Goal: Communication & Community: Participate in discussion

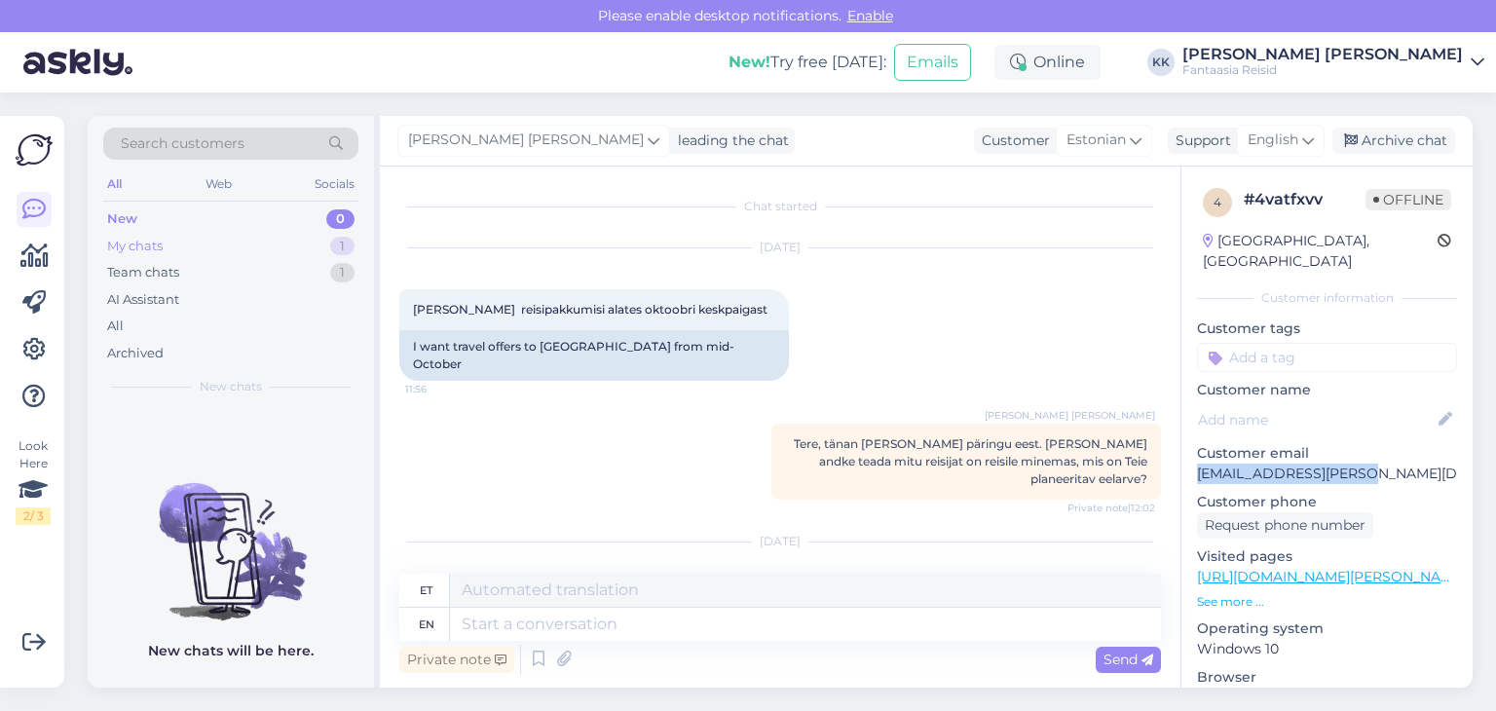
scroll to position [312, 0]
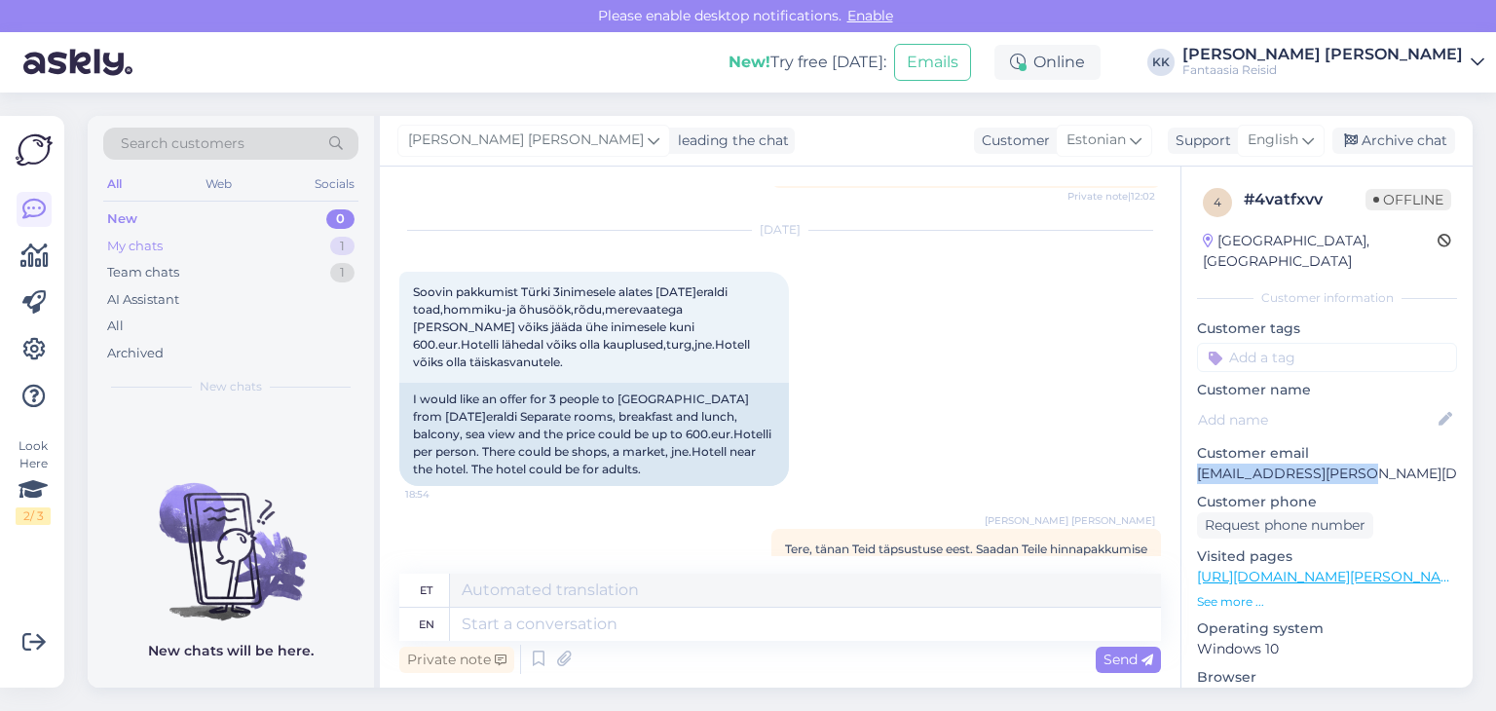
click at [173, 240] on div "My chats 1" at bounding box center [230, 246] width 255 height 27
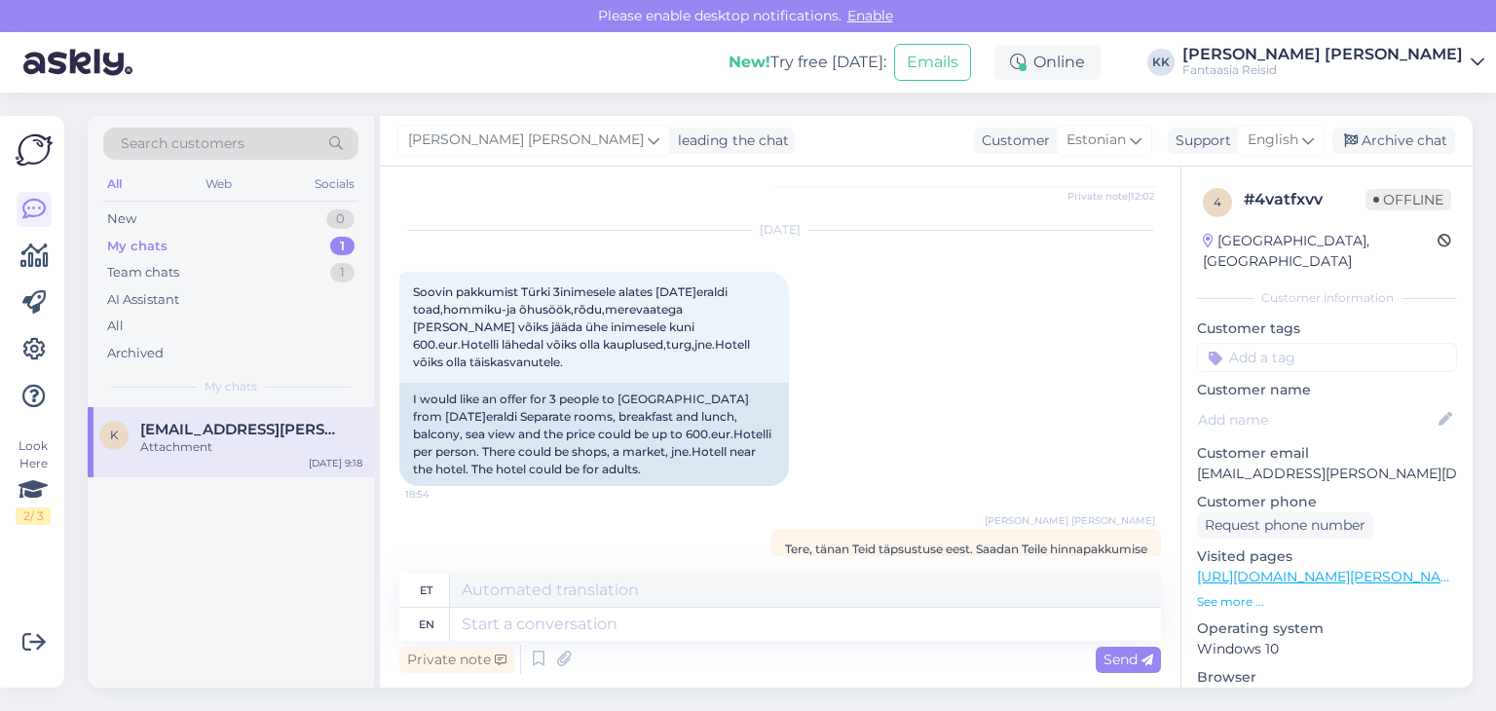
click at [254, 427] on span "[EMAIL_ADDRESS][PERSON_NAME][DOMAIN_NAME]" at bounding box center [241, 430] width 203 height 18
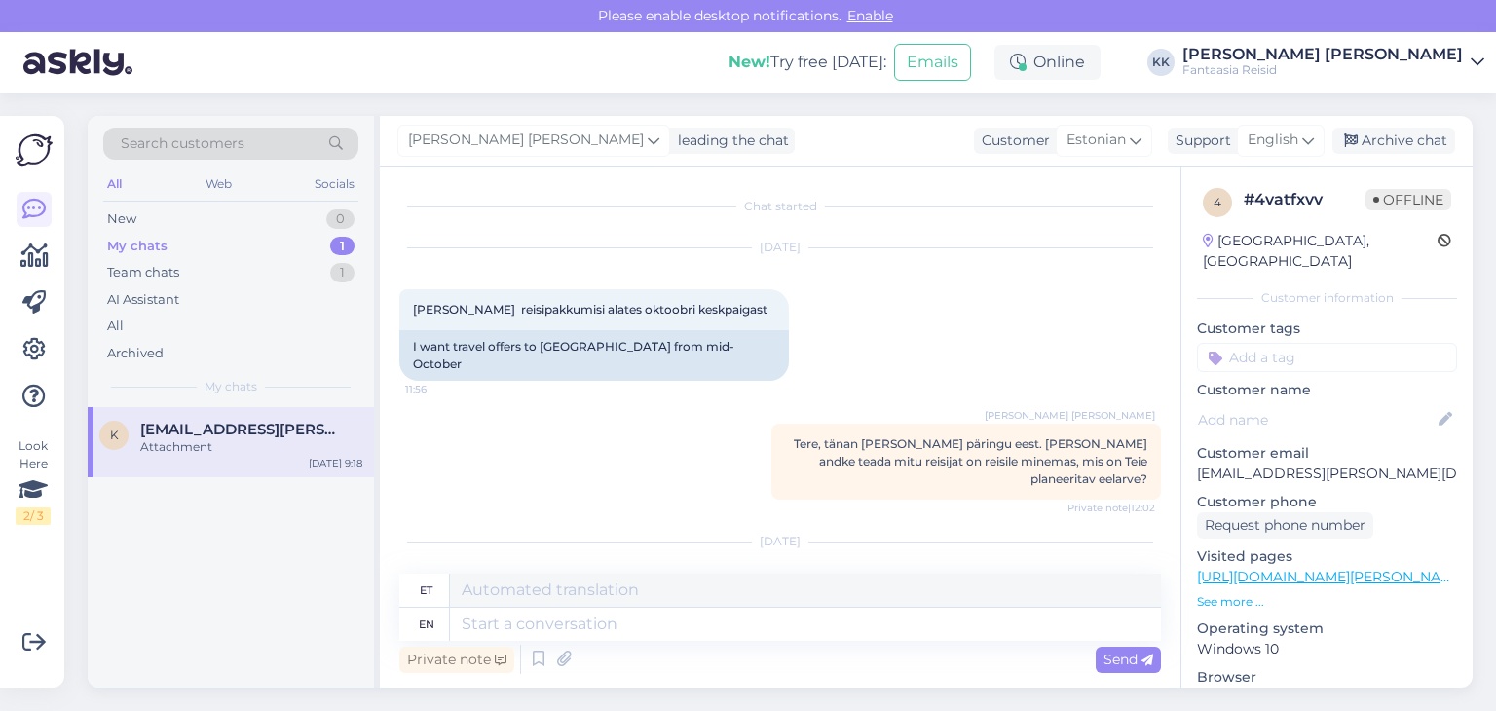
click at [232, 243] on div "My chats 1" at bounding box center [230, 246] width 255 height 27
click at [279, 441] on div "Attachment" at bounding box center [251, 447] width 222 height 18
click at [169, 277] on div "Team chats" at bounding box center [143, 272] width 72 height 19
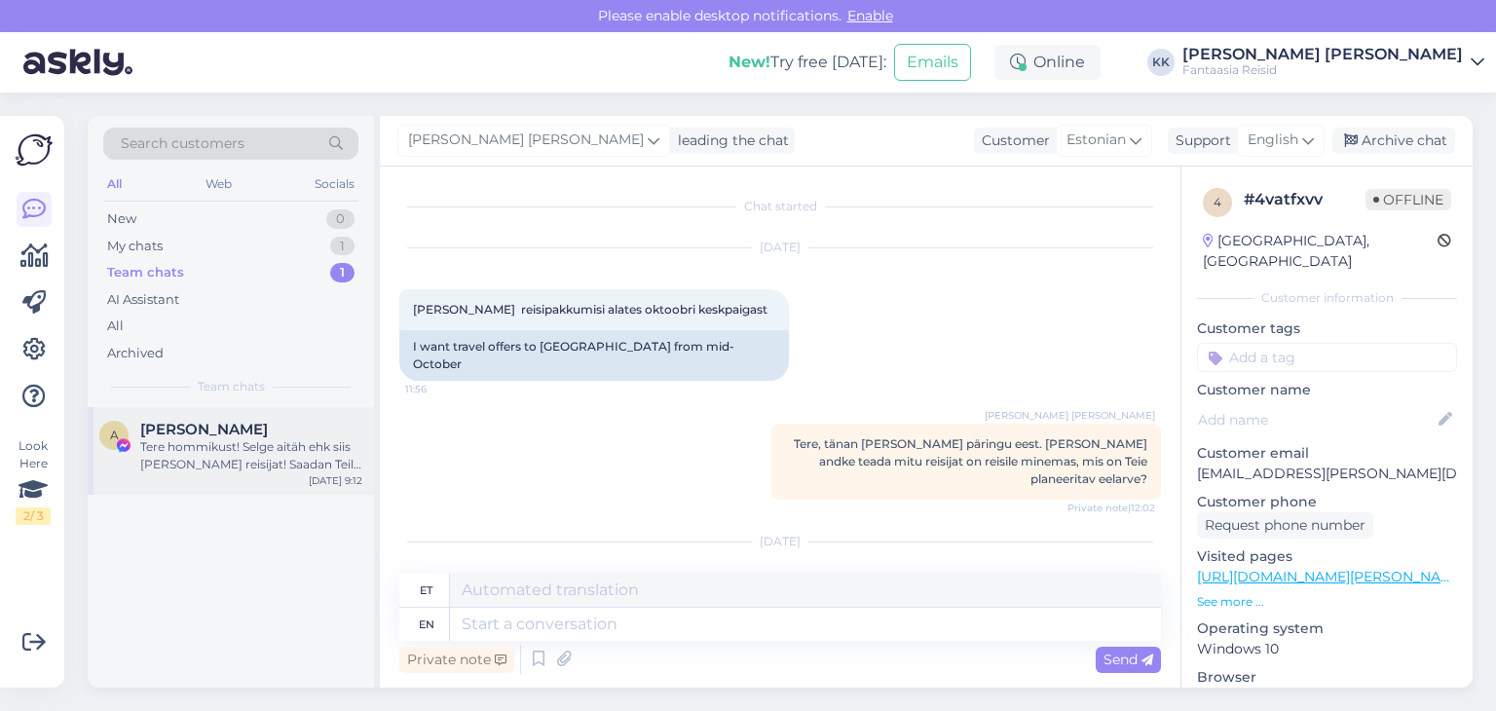
click at [292, 462] on div "Tere hommikust! Selge aitäh ehk siis [PERSON_NAME] reisijat! Saadan Teile tänas…" at bounding box center [251, 455] width 222 height 35
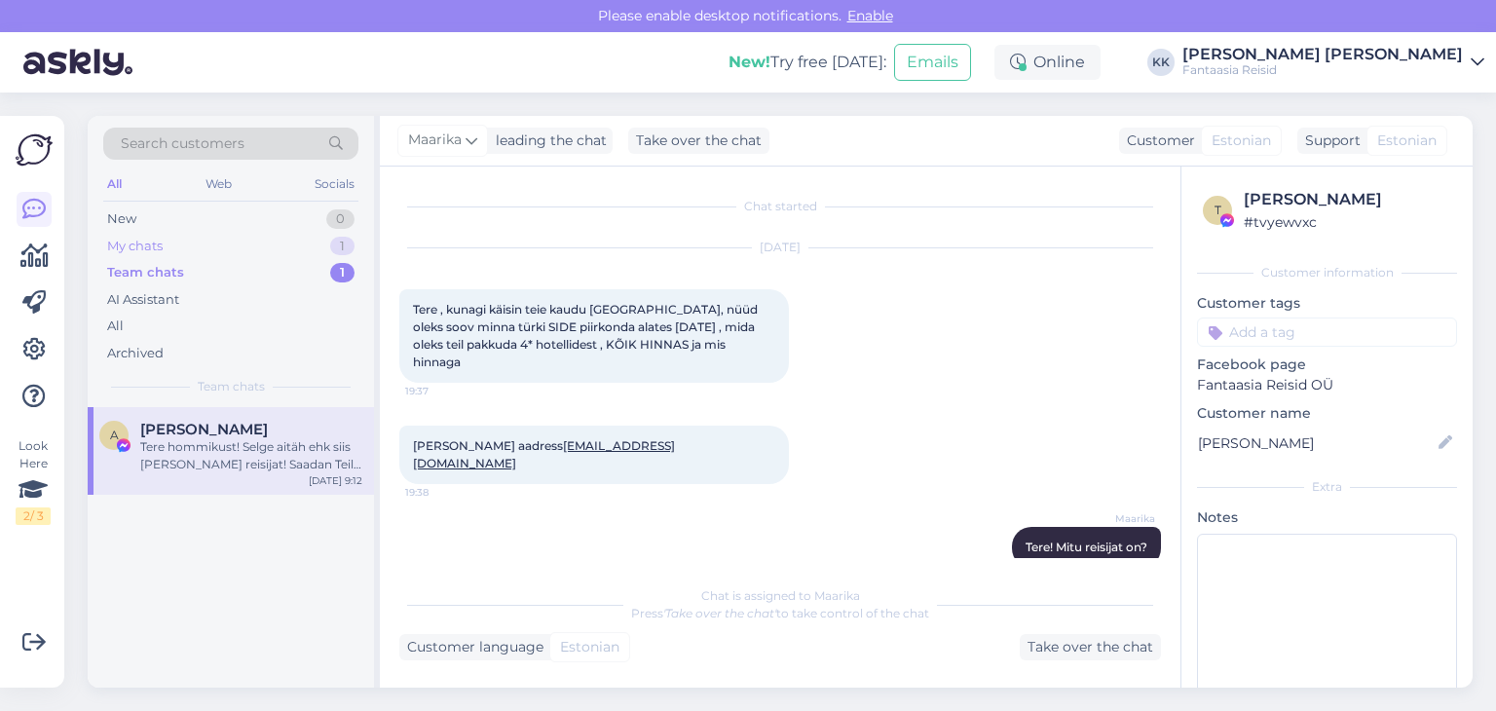
click at [177, 245] on div "My chats 1" at bounding box center [230, 246] width 255 height 27
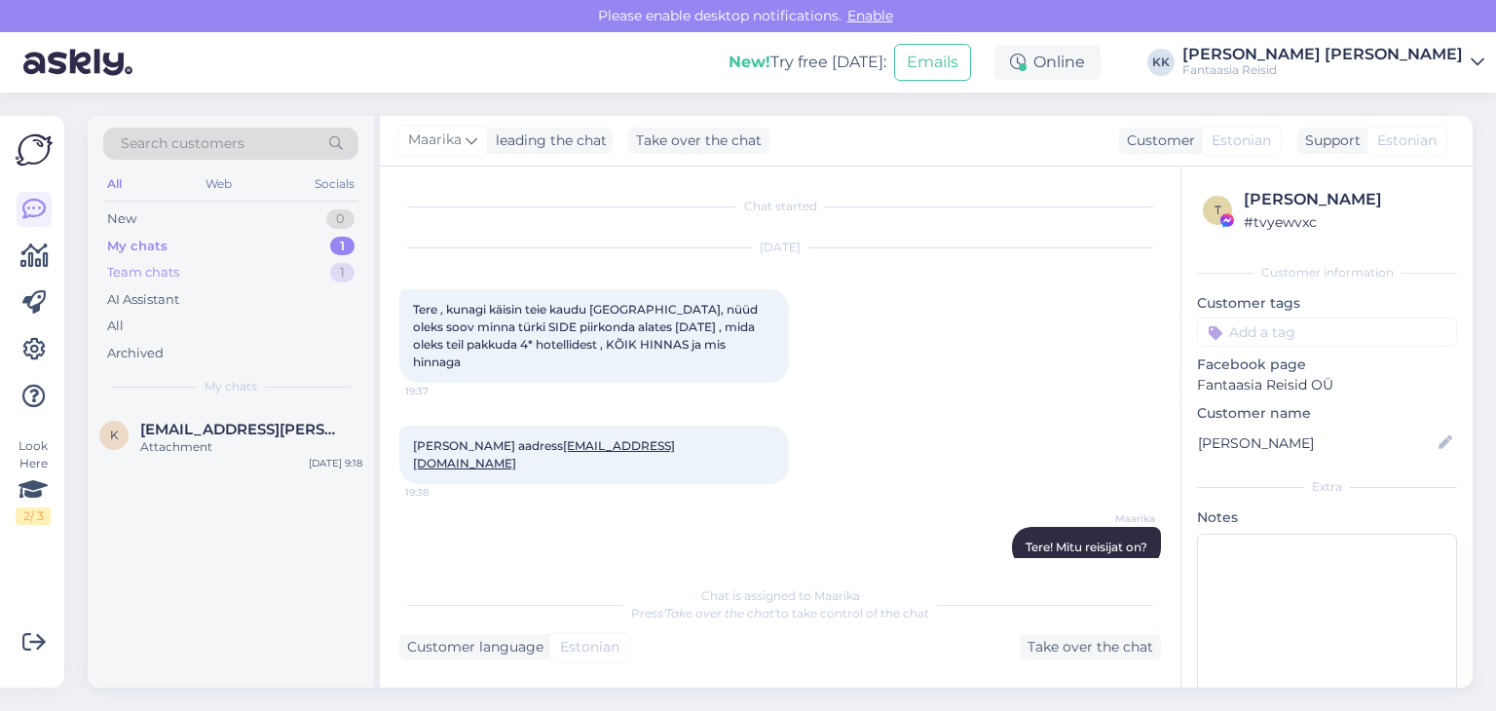
click at [171, 276] on div "Team chats" at bounding box center [143, 272] width 72 height 19
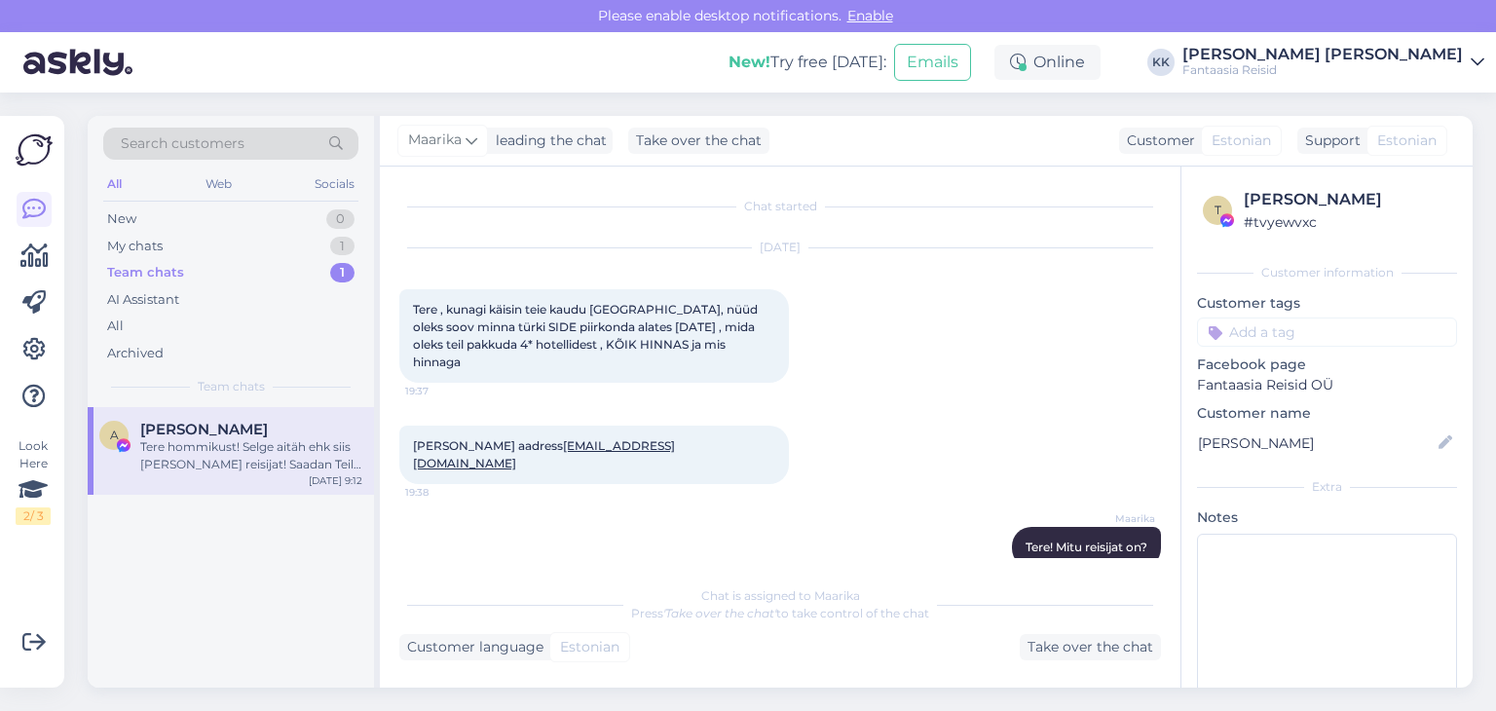
click at [151, 263] on div "Team chats" at bounding box center [145, 272] width 77 height 19
click at [206, 225] on div "New 0" at bounding box center [230, 218] width 255 height 27
